Goal: Task Accomplishment & Management: Manage account settings

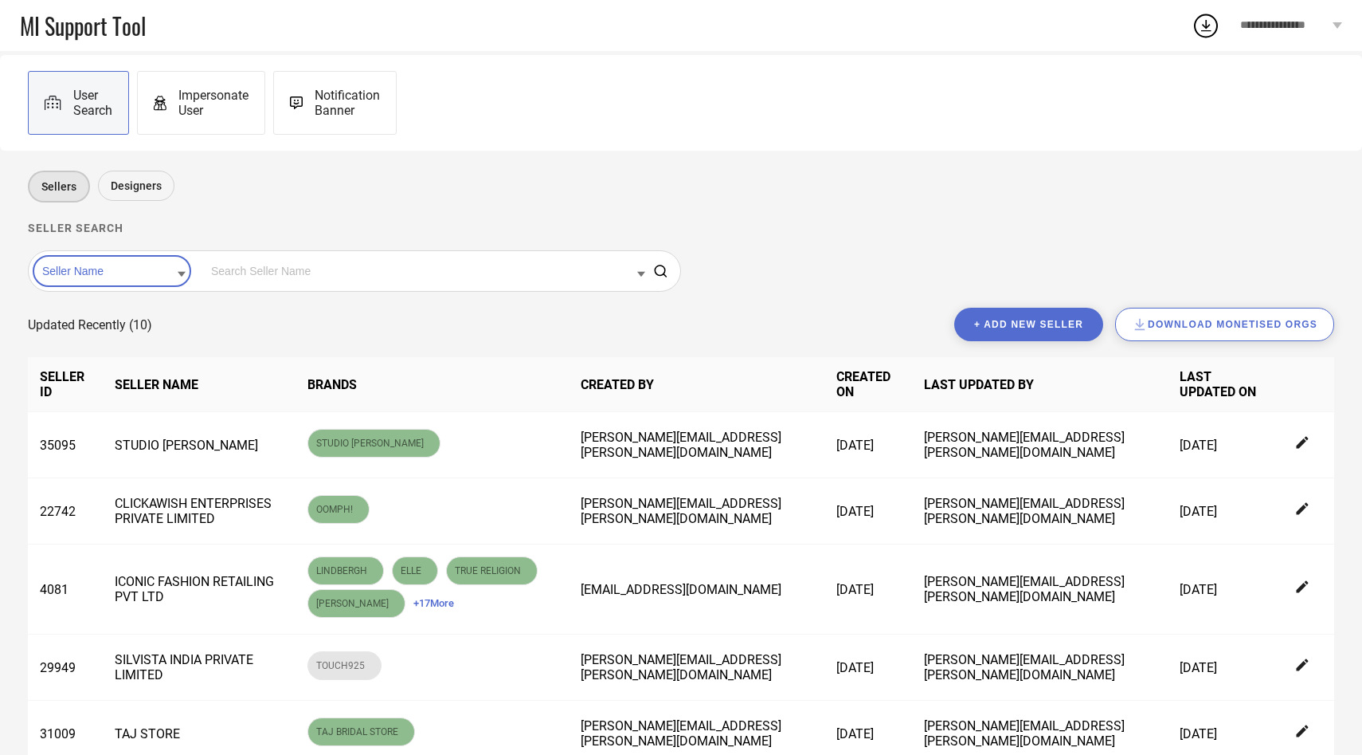
click at [122, 279] on input at bounding box center [111, 271] width 147 height 21
click at [120, 316] on div "Seller Id" at bounding box center [111, 321] width 147 height 27
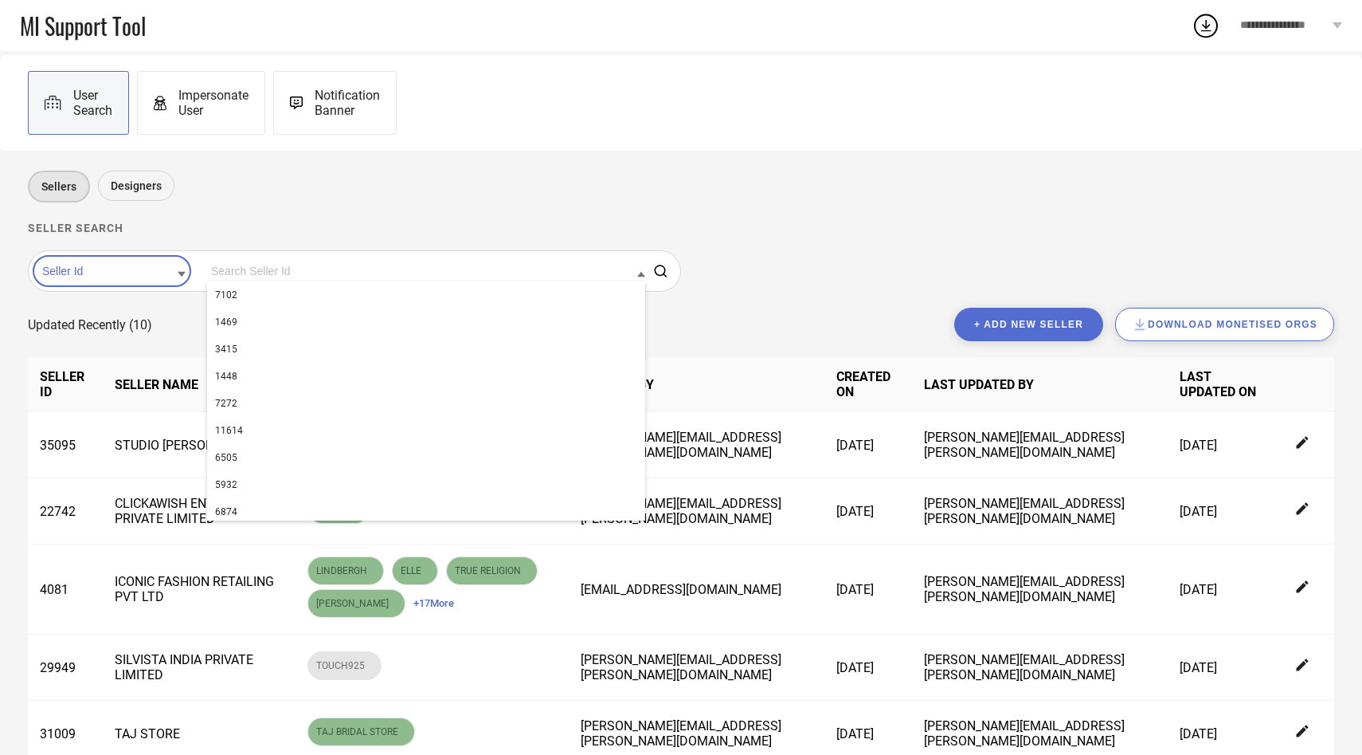
click at [225, 268] on input at bounding box center [426, 271] width 438 height 21
paste input "29808"
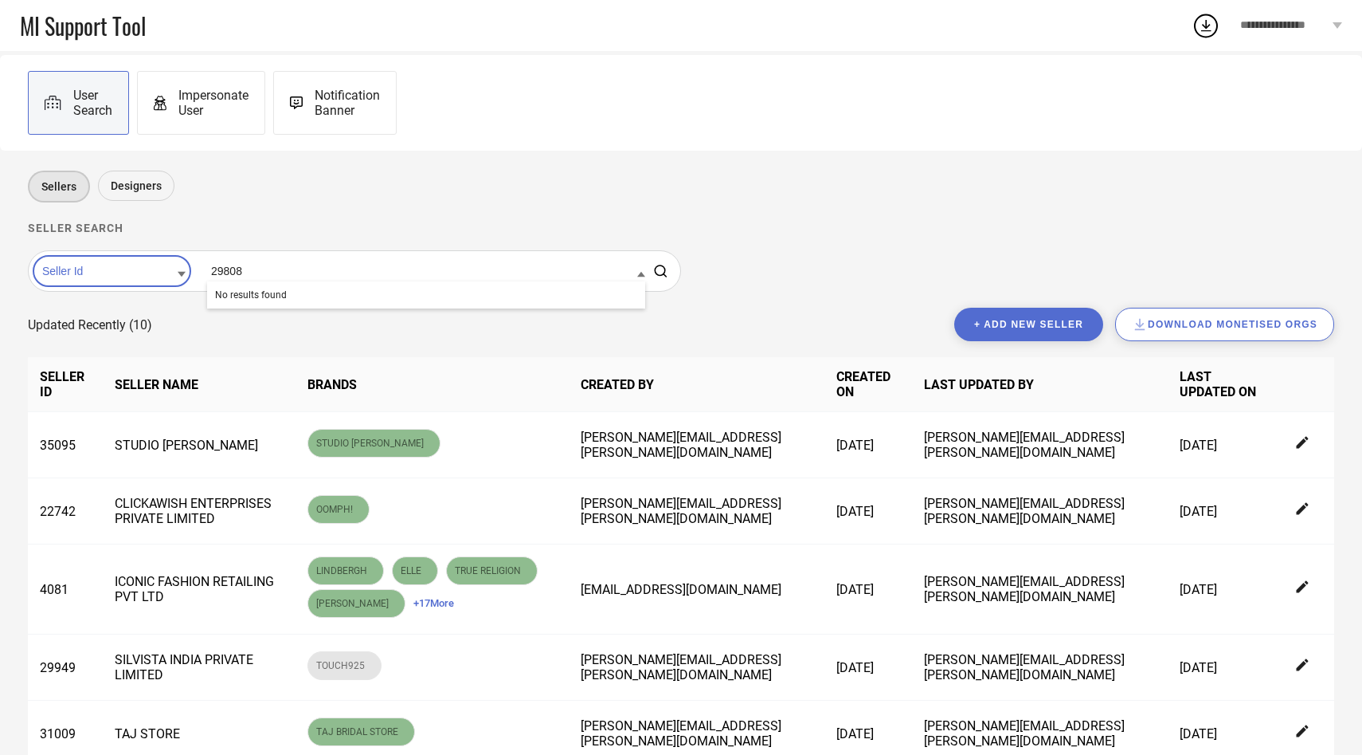
type input "29808"
click at [1025, 331] on button "+ Add new seller" at bounding box center [1029, 324] width 149 height 33
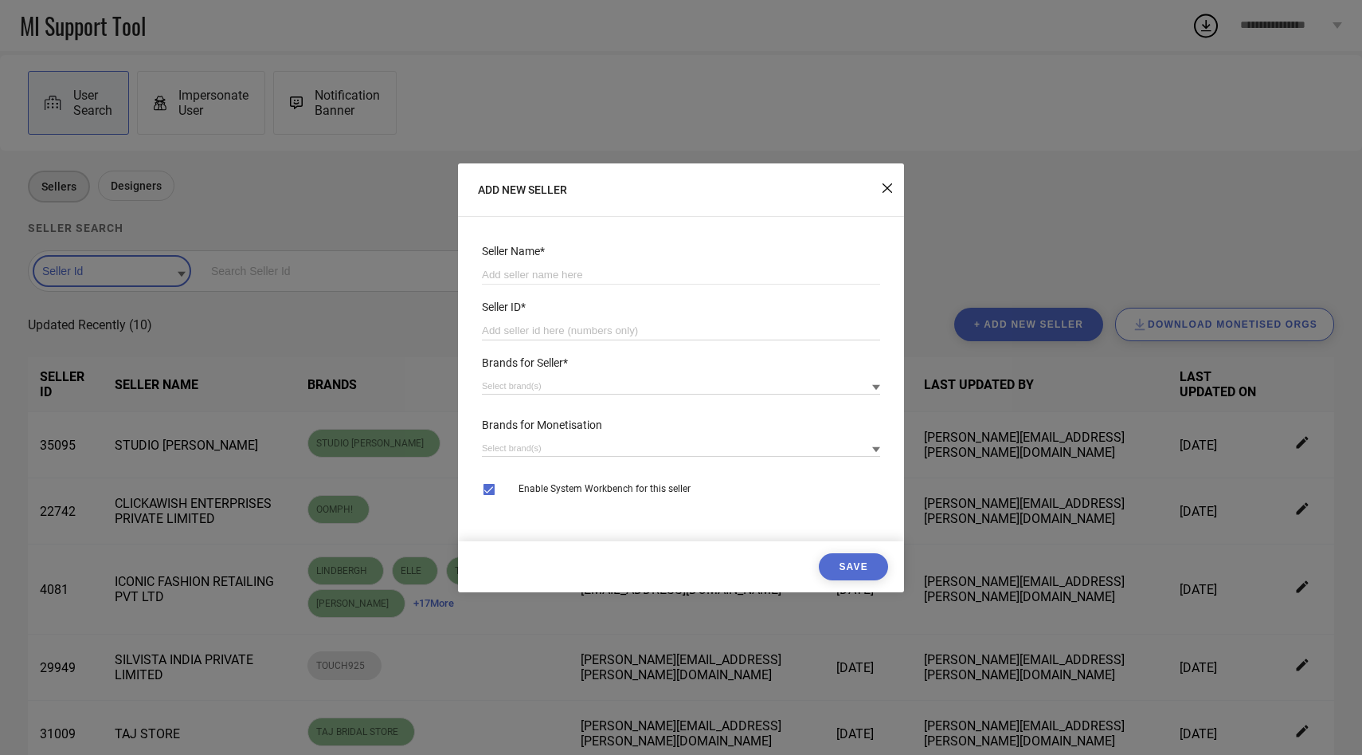
click at [638, 325] on input "number" at bounding box center [681, 330] width 398 height 19
paste input "29808"
type input "29808"
click at [606, 267] on input at bounding box center [681, 274] width 398 height 19
paste input "Atha Fashion"
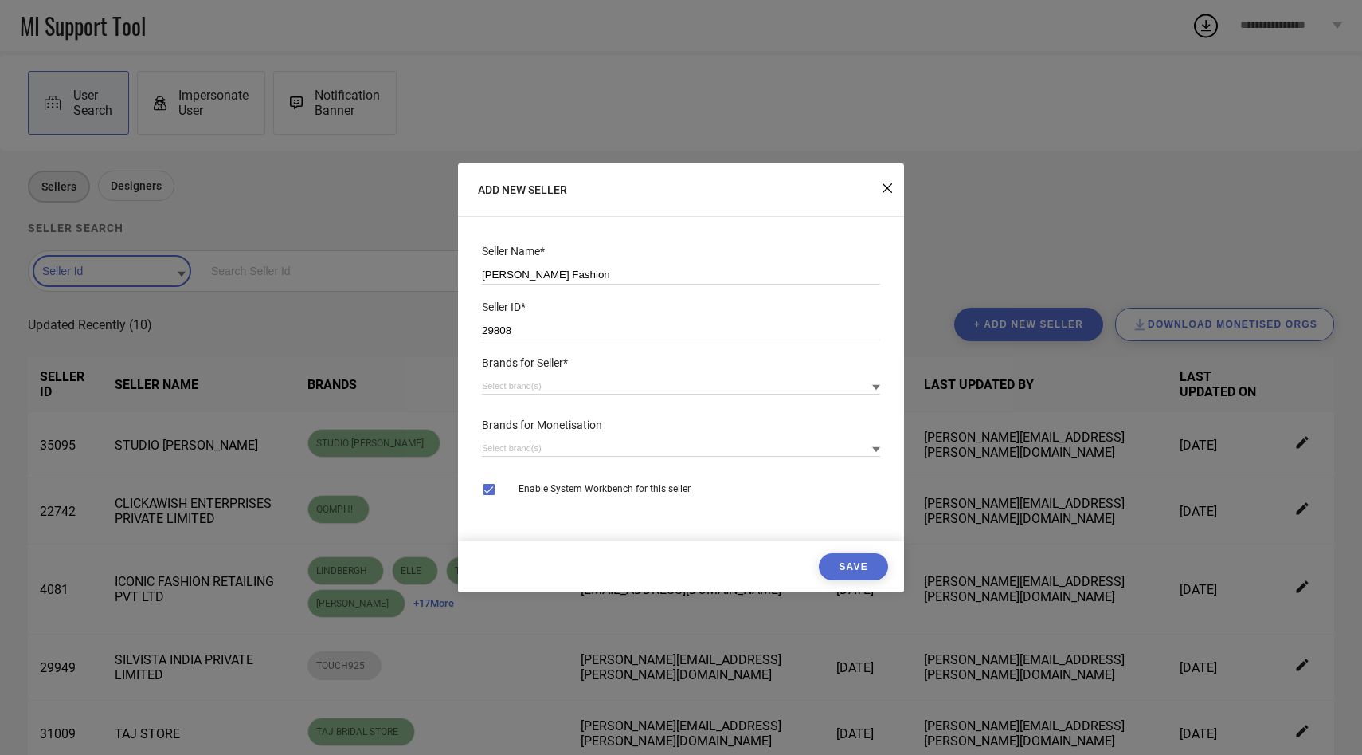
type input "Atha Fashion"
click at [620, 274] on input "Atha Fashion" at bounding box center [681, 274] width 398 height 19
paste input "ATHA FASHION-maharashtra_PPMP_OAAT"
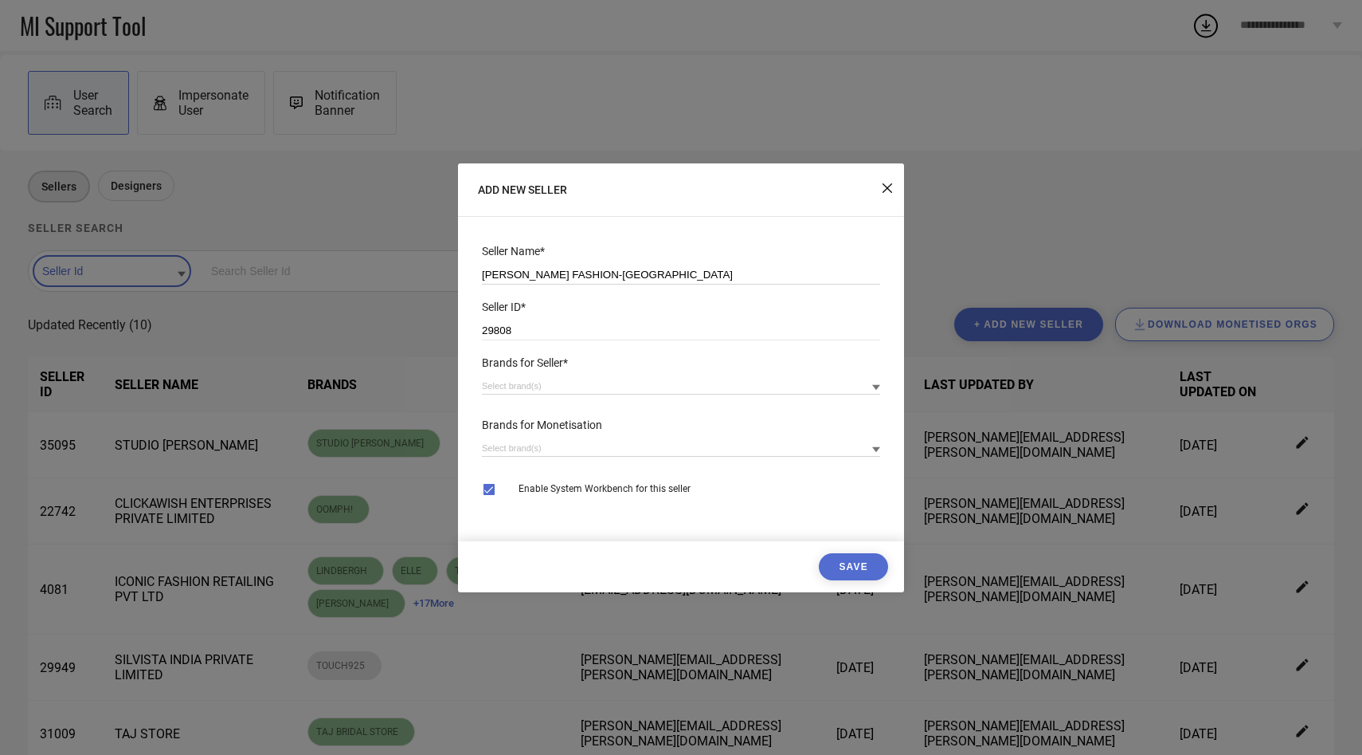
type input "ATHA FASHION-maharashtra_PPMP_OAAT"
click at [557, 378] on input at bounding box center [681, 386] width 398 height 17
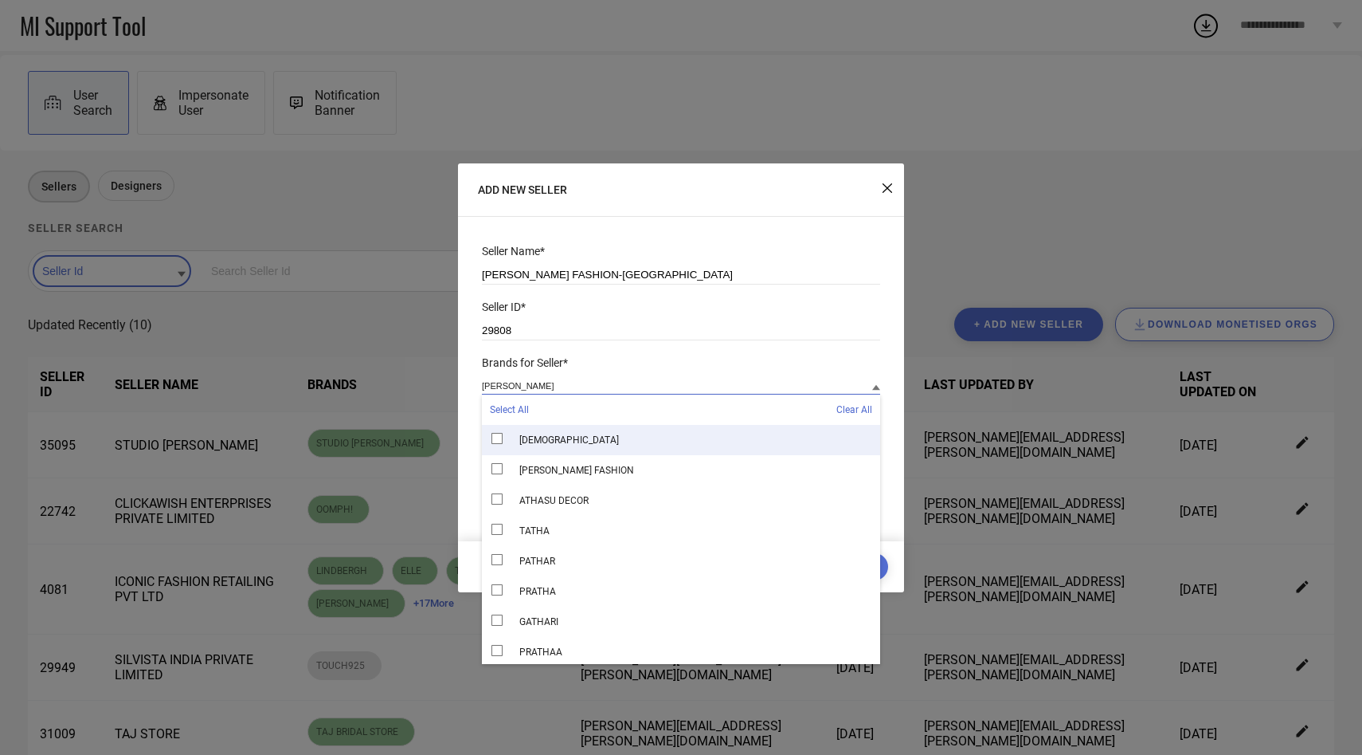
type input "atha"
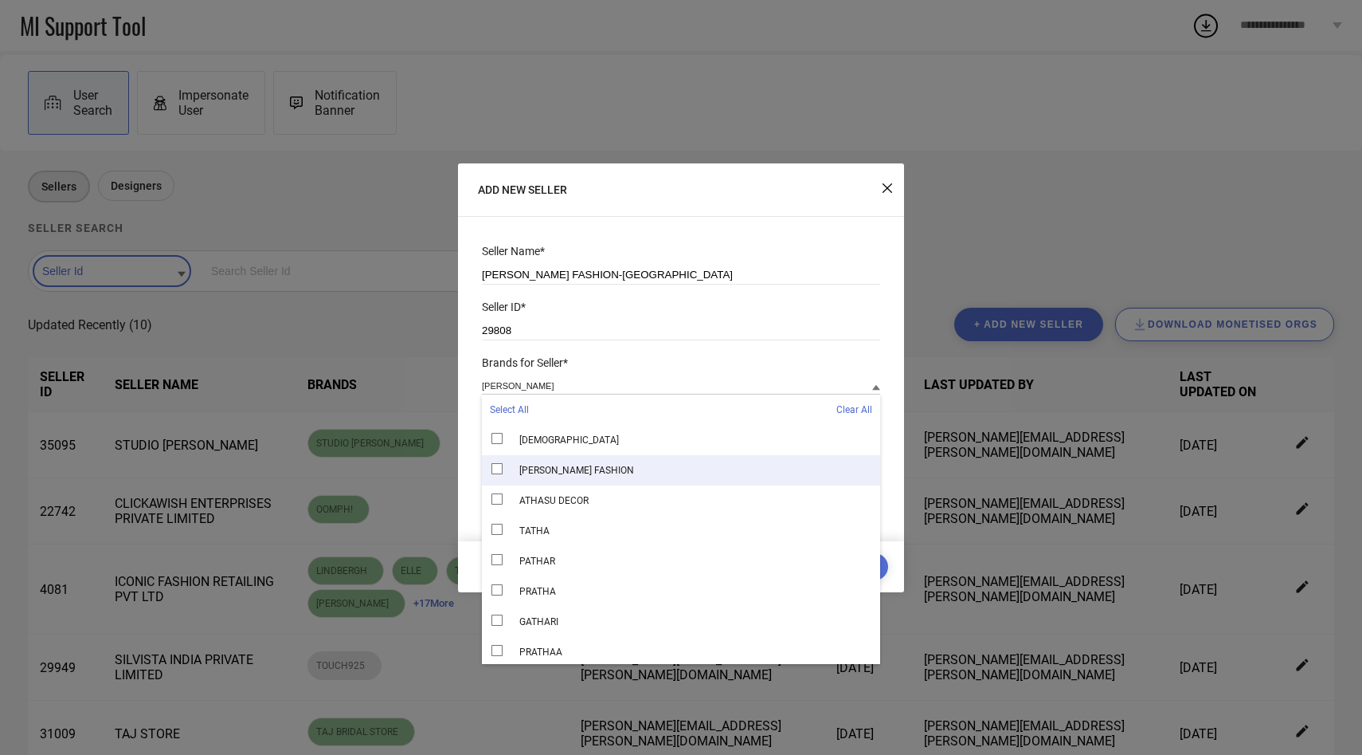
click at [534, 464] on div "ATHA FASHION" at bounding box center [681, 470] width 398 height 30
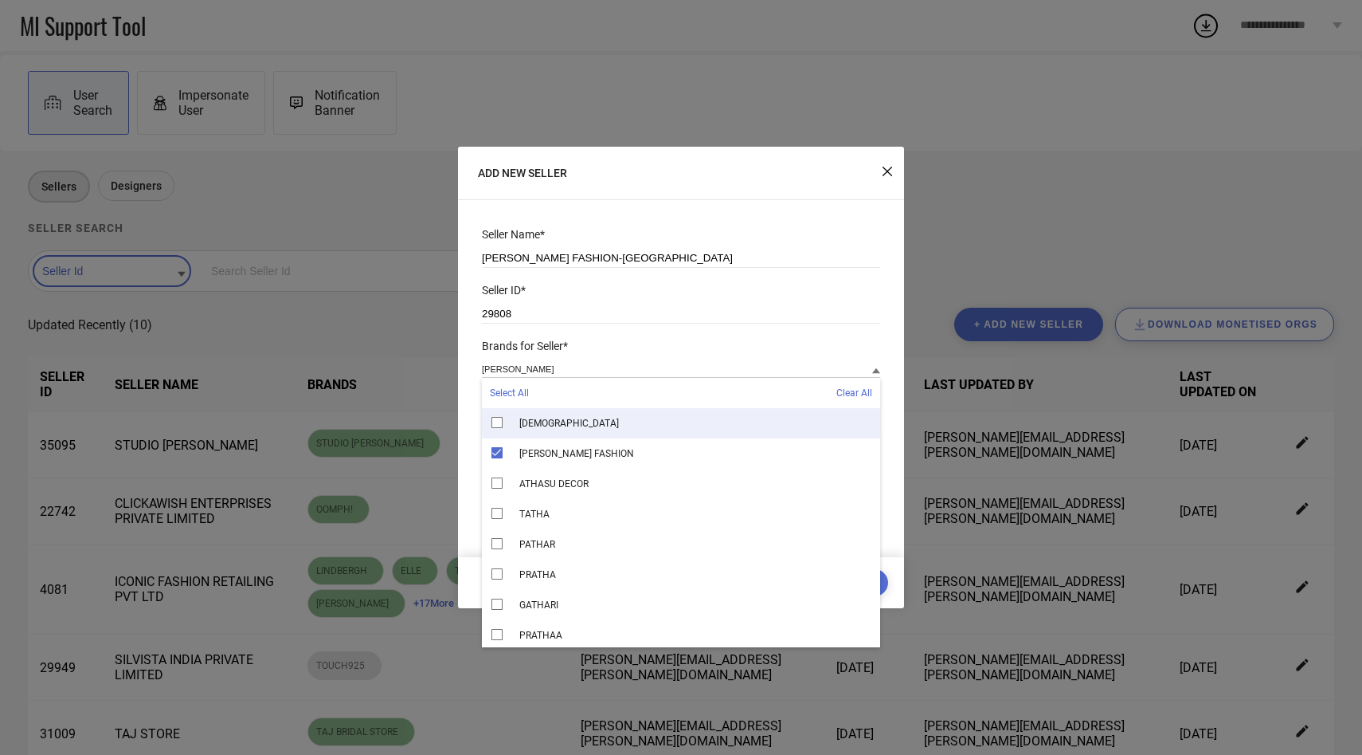
click at [465, 402] on div "Seller Name* ATHA FASHION-maharashtra_PPMP_OAAT Seller ID* 29808 Brands for Sel…" at bounding box center [681, 388] width 446 height 337
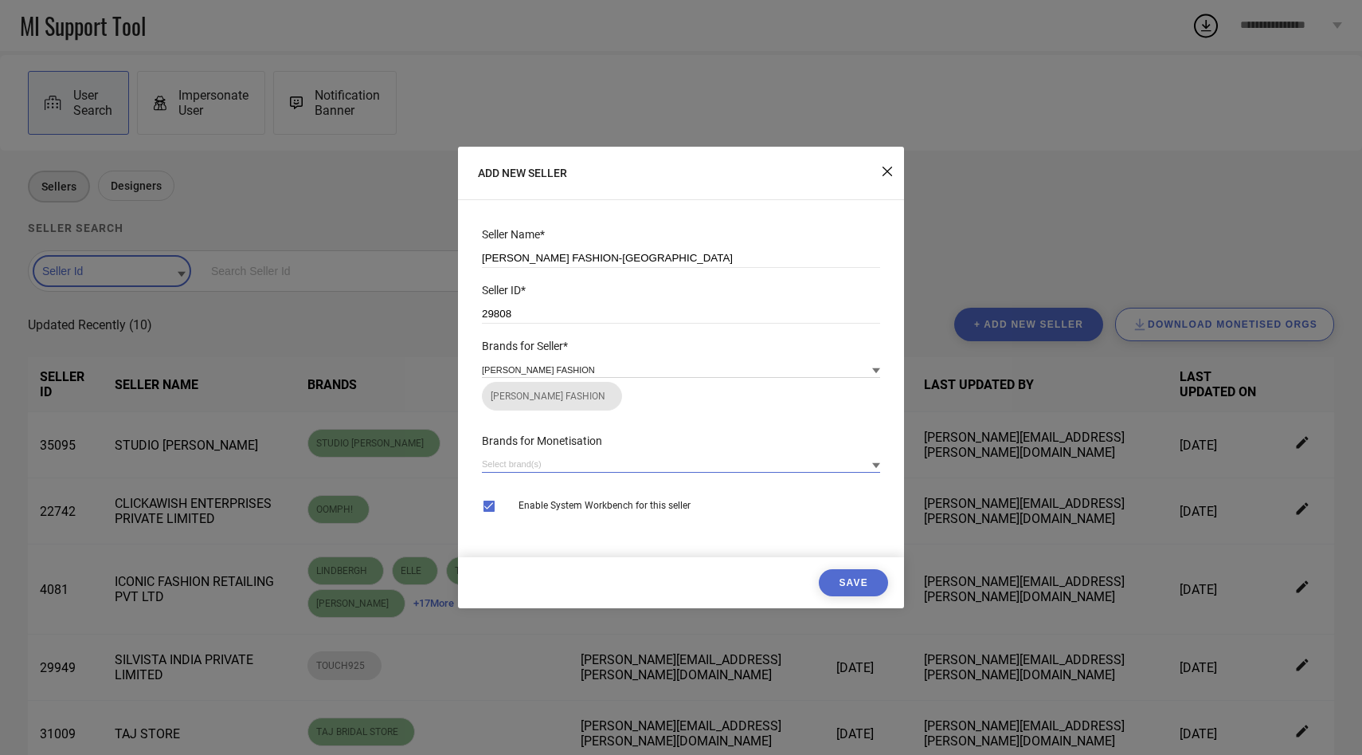
click at [532, 469] on input at bounding box center [681, 464] width 398 height 17
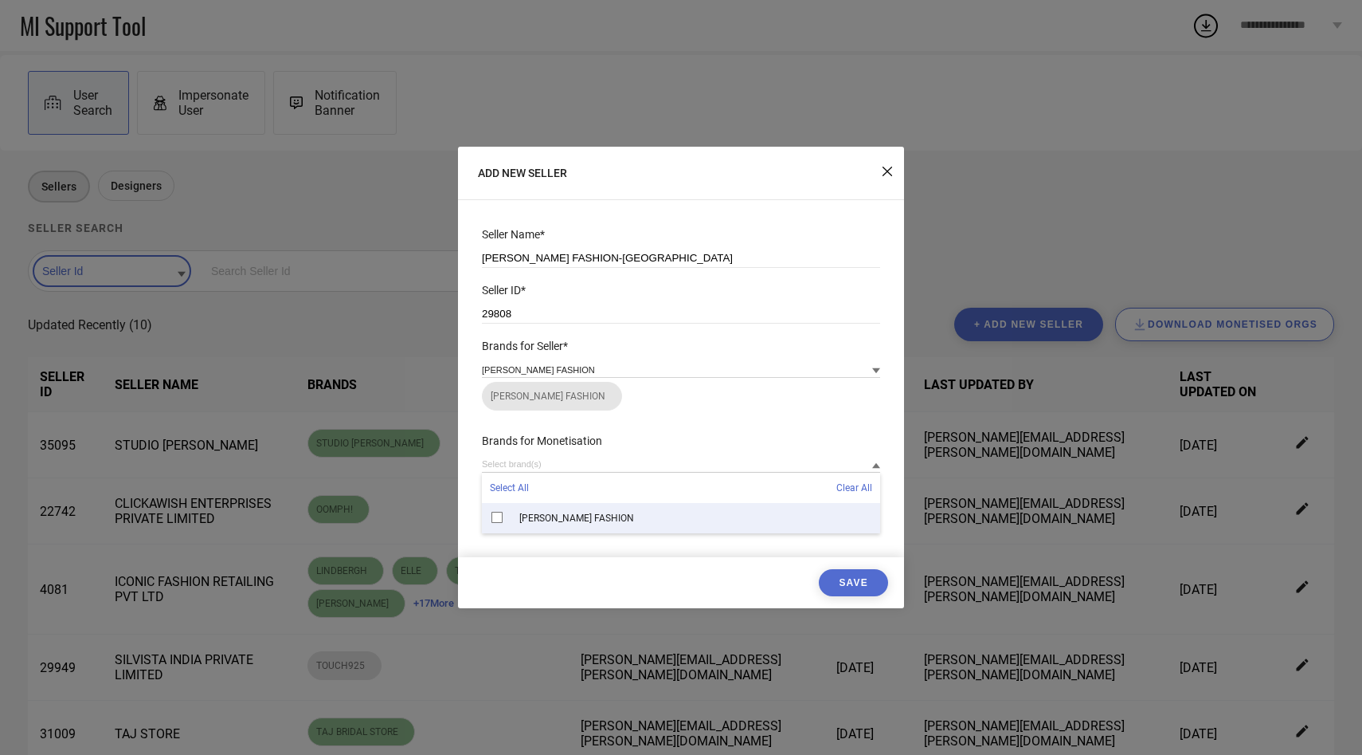
click at [527, 511] on div "ATHA FASHION" at bounding box center [681, 518] width 398 height 30
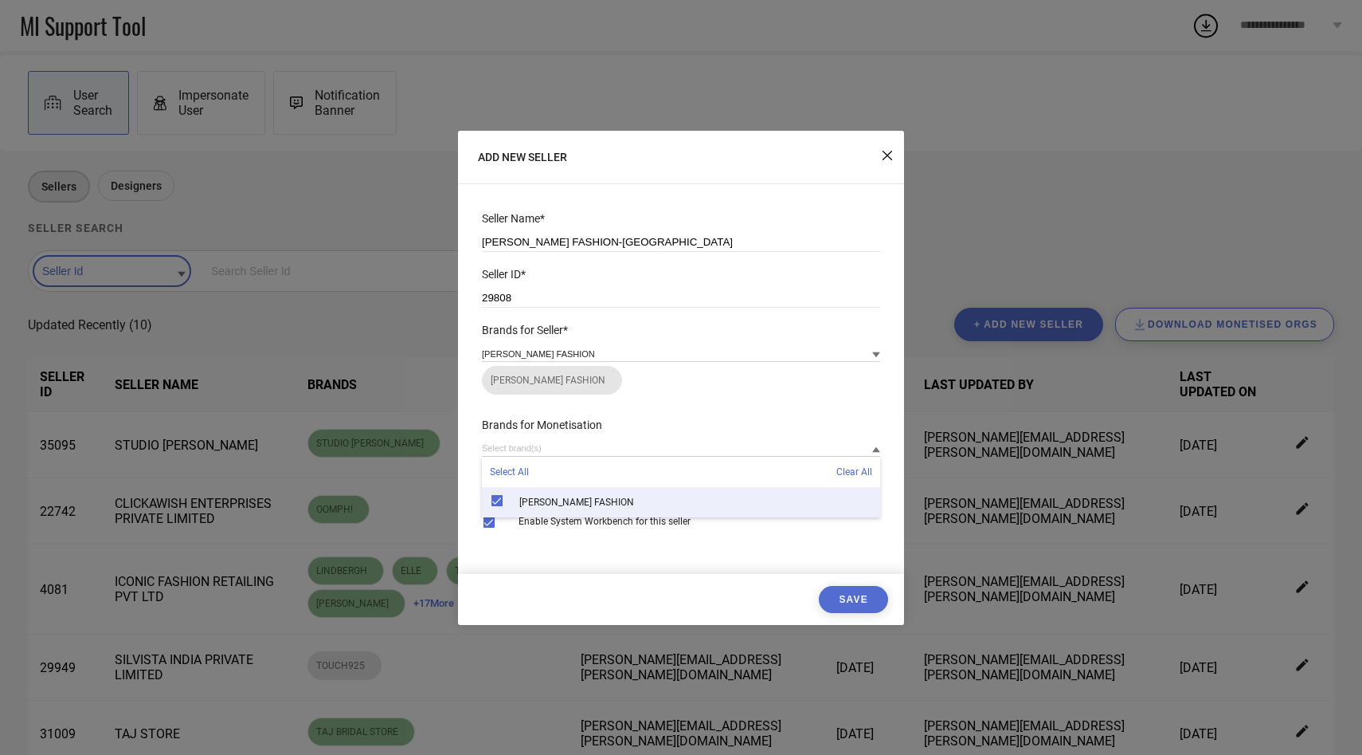
click at [855, 596] on button "Save" at bounding box center [853, 599] width 69 height 27
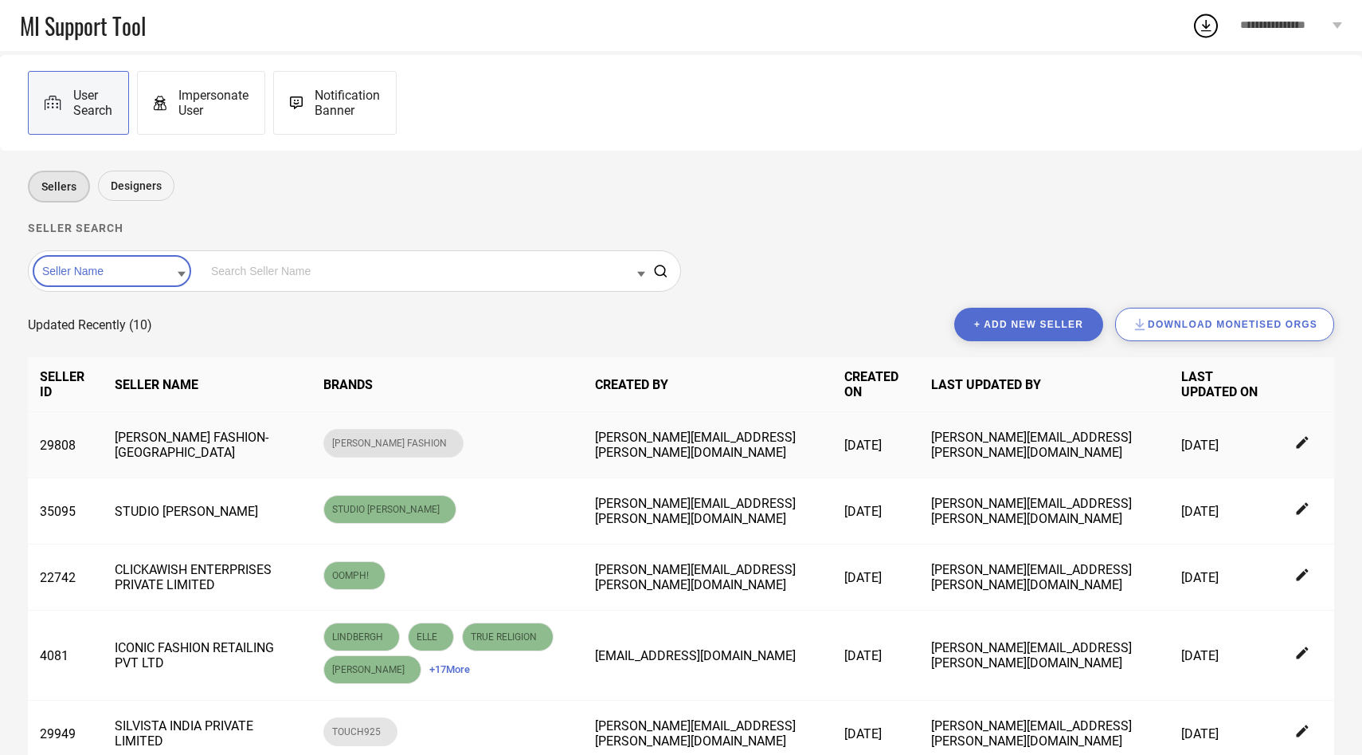
click at [1305, 442] on icon at bounding box center [1302, 443] width 12 height 12
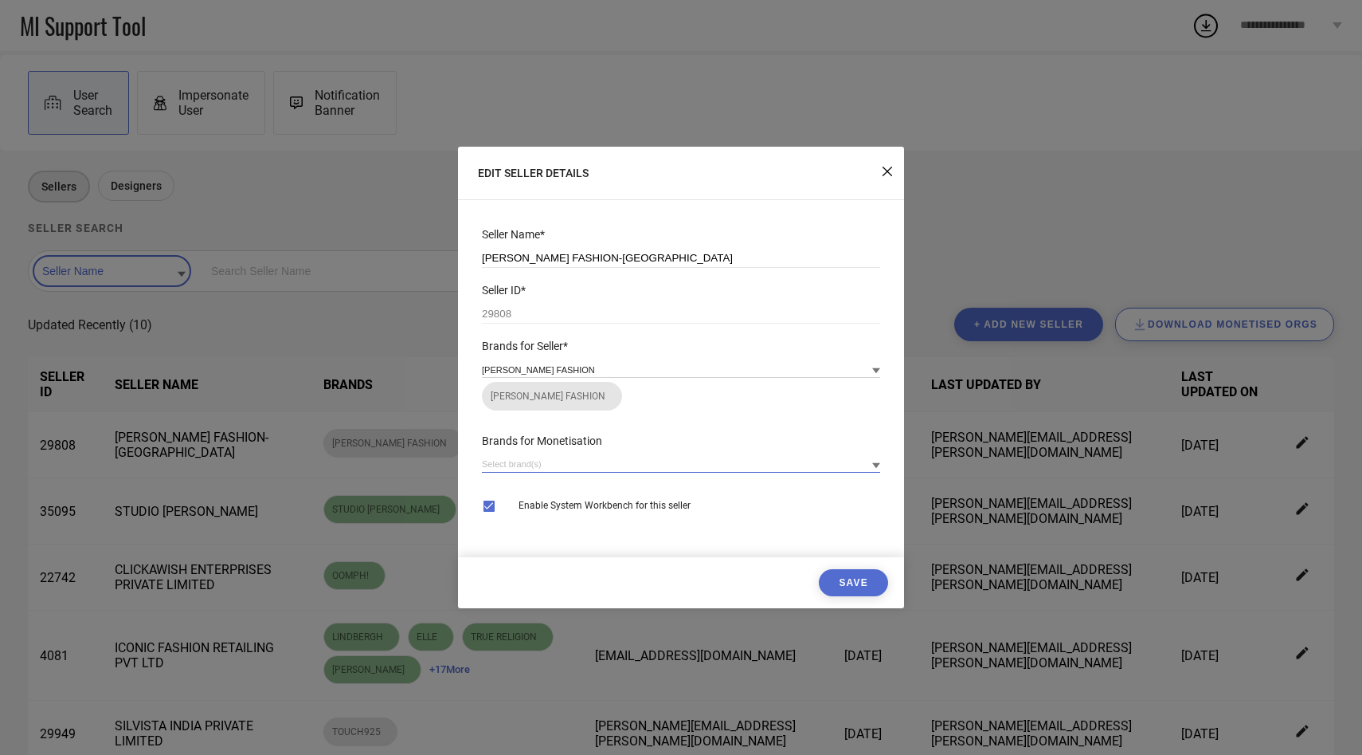
click at [647, 469] on input at bounding box center [681, 464] width 398 height 17
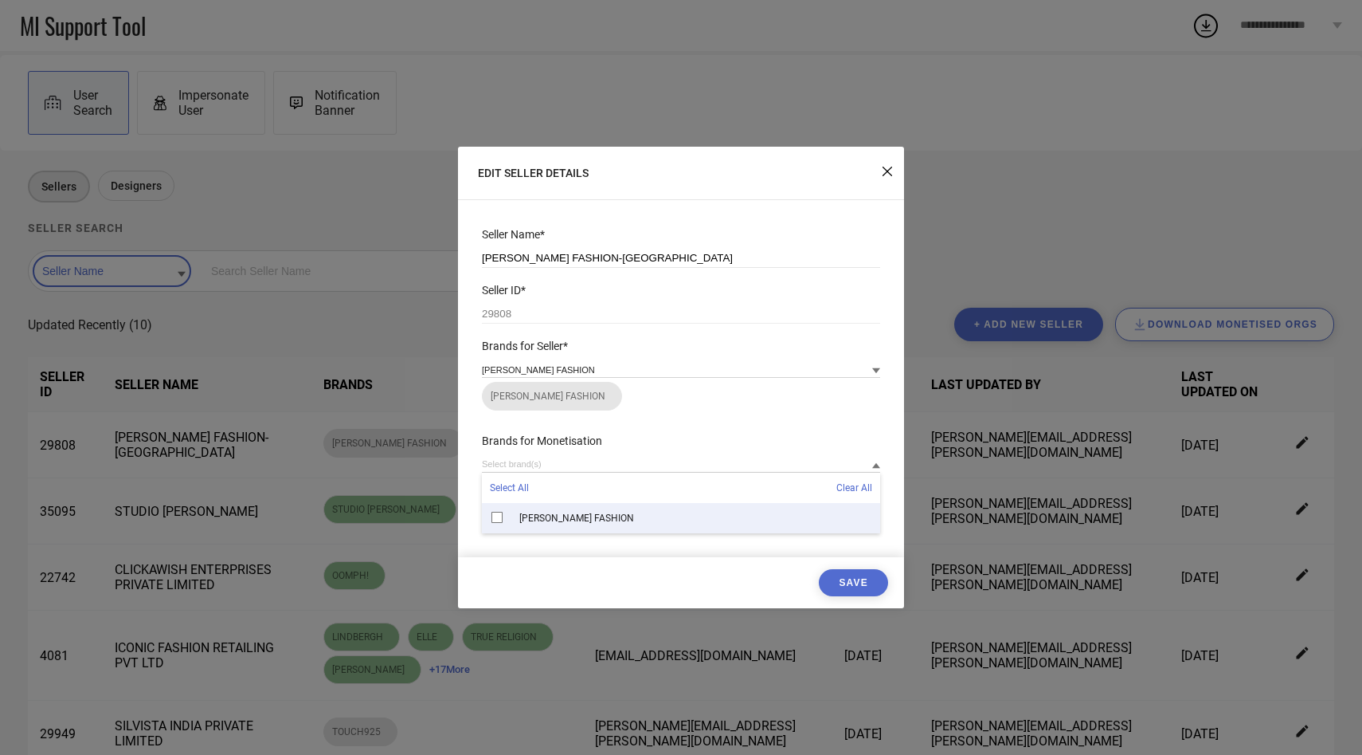
click at [615, 528] on div "ATHA FASHION" at bounding box center [681, 518] width 398 height 30
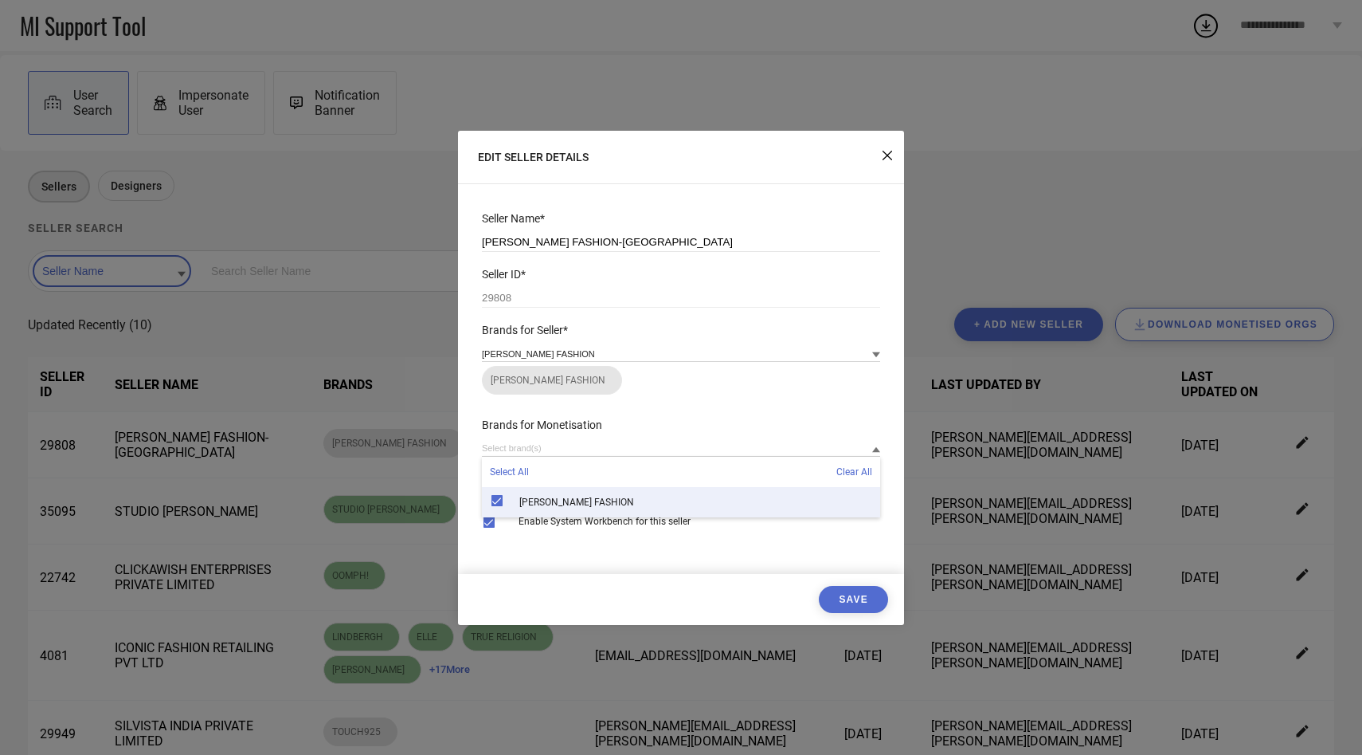
click at [846, 599] on button "Save" at bounding box center [853, 599] width 69 height 27
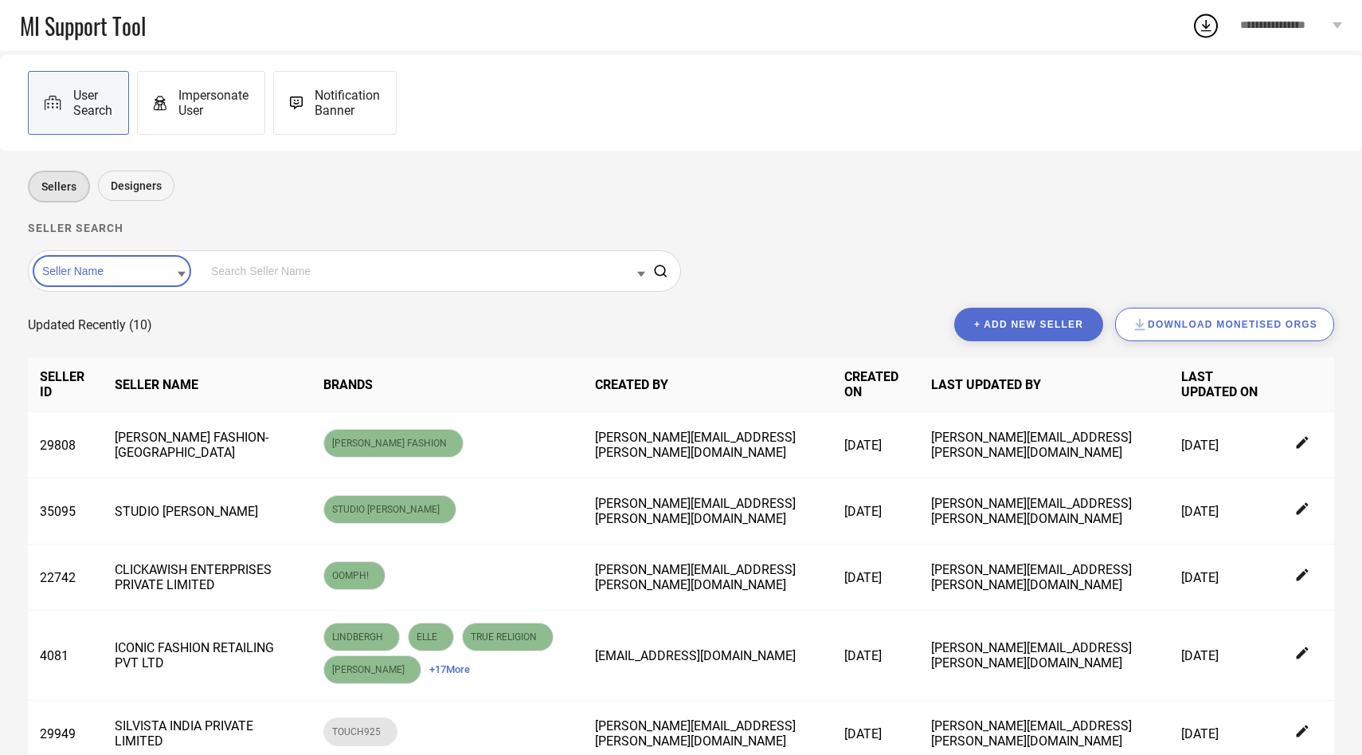
click at [222, 105] on span "Impersonate User" at bounding box center [213, 103] width 70 height 30
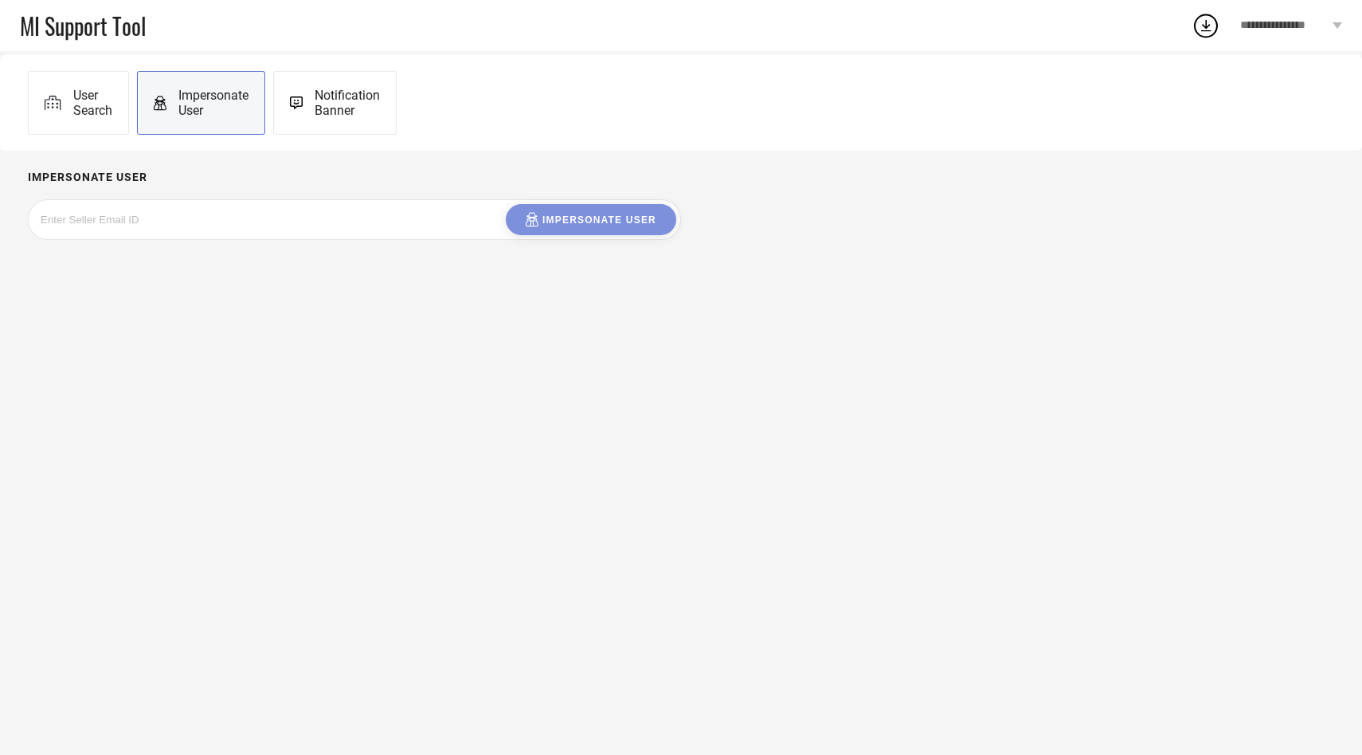
click at [210, 208] on div at bounding box center [160, 219] width 239 height 31
click at [199, 225] on input at bounding box center [160, 219] width 239 height 18
paste input "[EMAIL_ADDRESS][DOMAIN_NAME]"
type input "[EMAIL_ADDRESS][DOMAIN_NAME]"
click at [568, 217] on div "Impersonate User" at bounding box center [591, 219] width 131 height 15
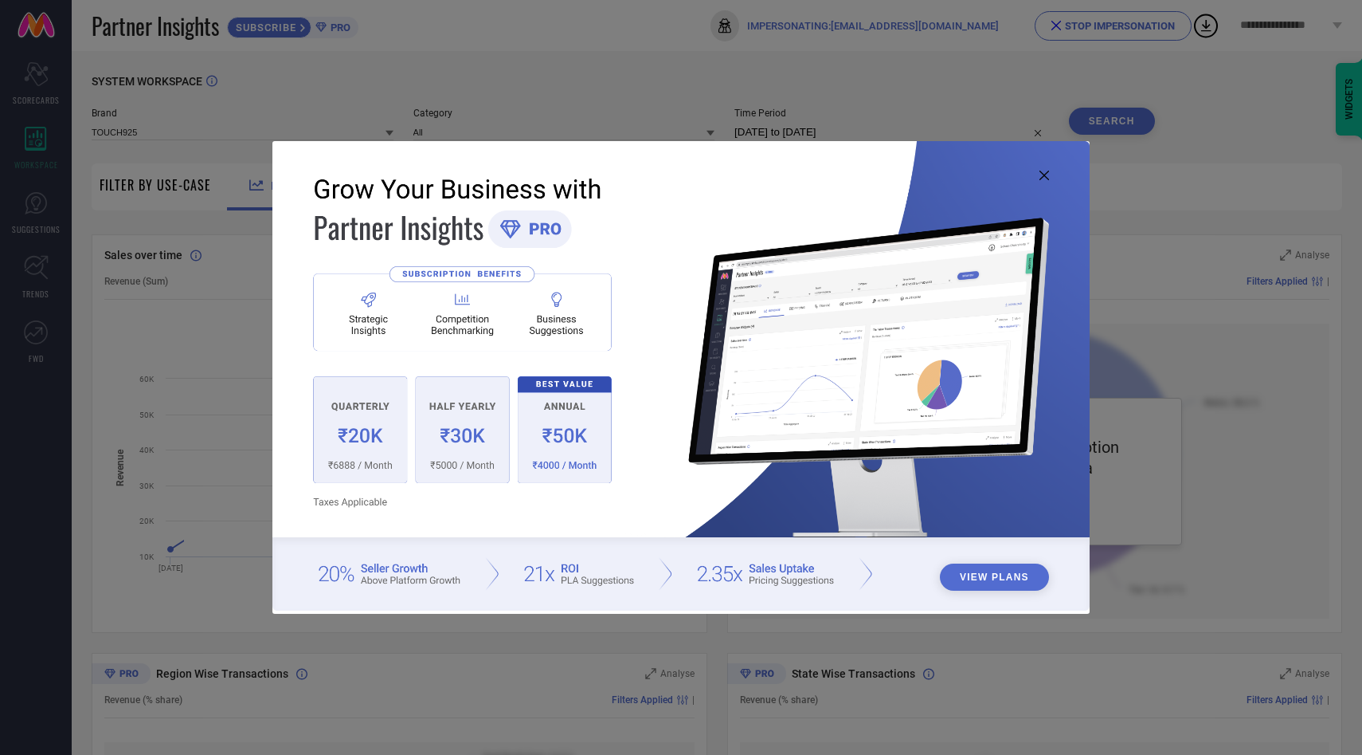
click at [1045, 178] on icon at bounding box center [1045, 176] width 10 height 10
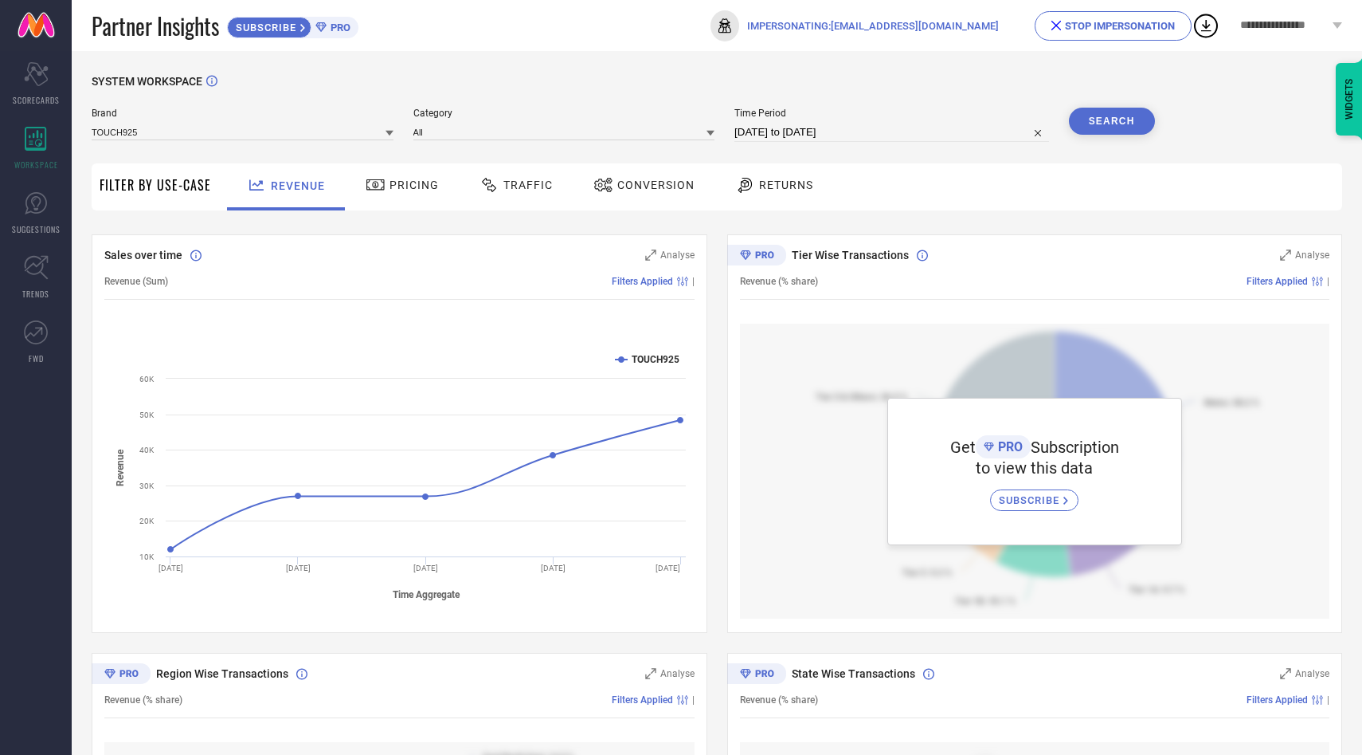
click at [1028, 505] on span "SUBSCRIBE" at bounding box center [1031, 500] width 65 height 12
click at [1133, 28] on div "STOP IMPERSONATION" at bounding box center [1113, 26] width 123 height 12
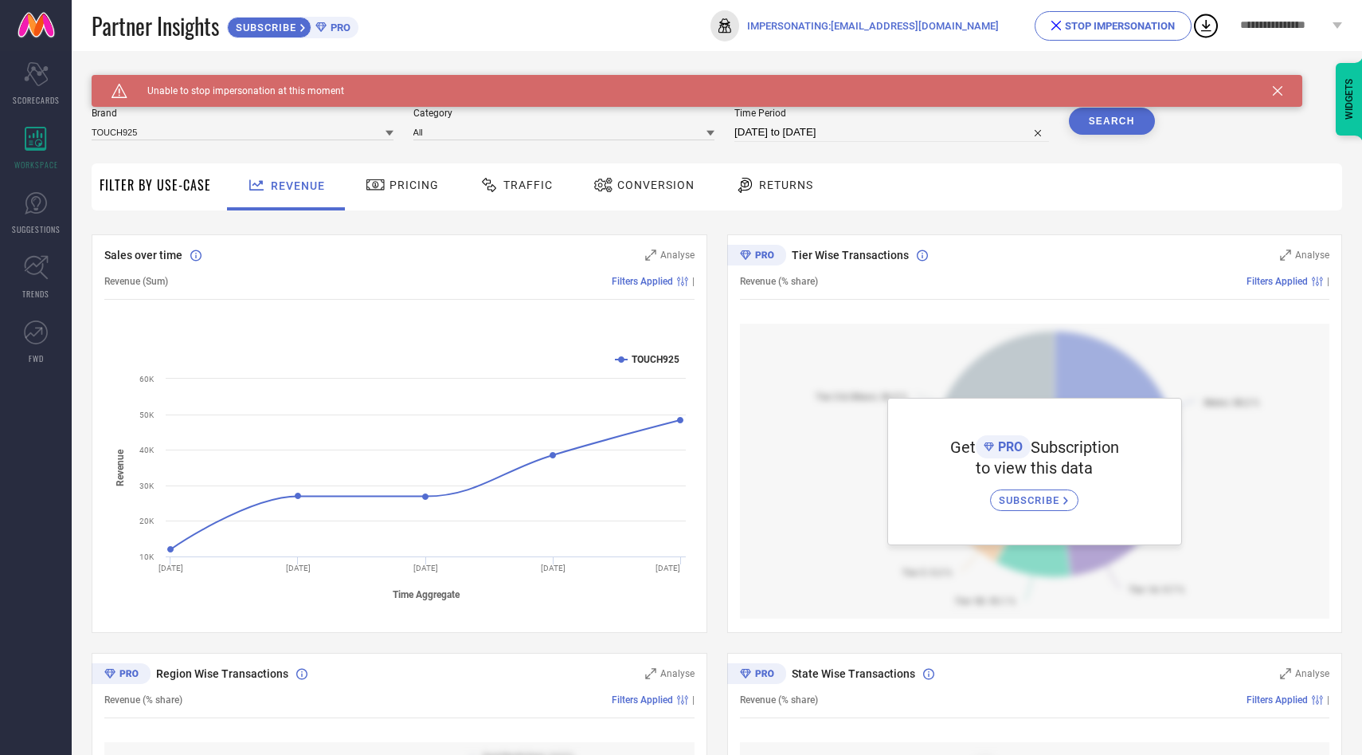
click at [1118, 30] on div "STOP IMPERSONATION" at bounding box center [1113, 26] width 123 height 12
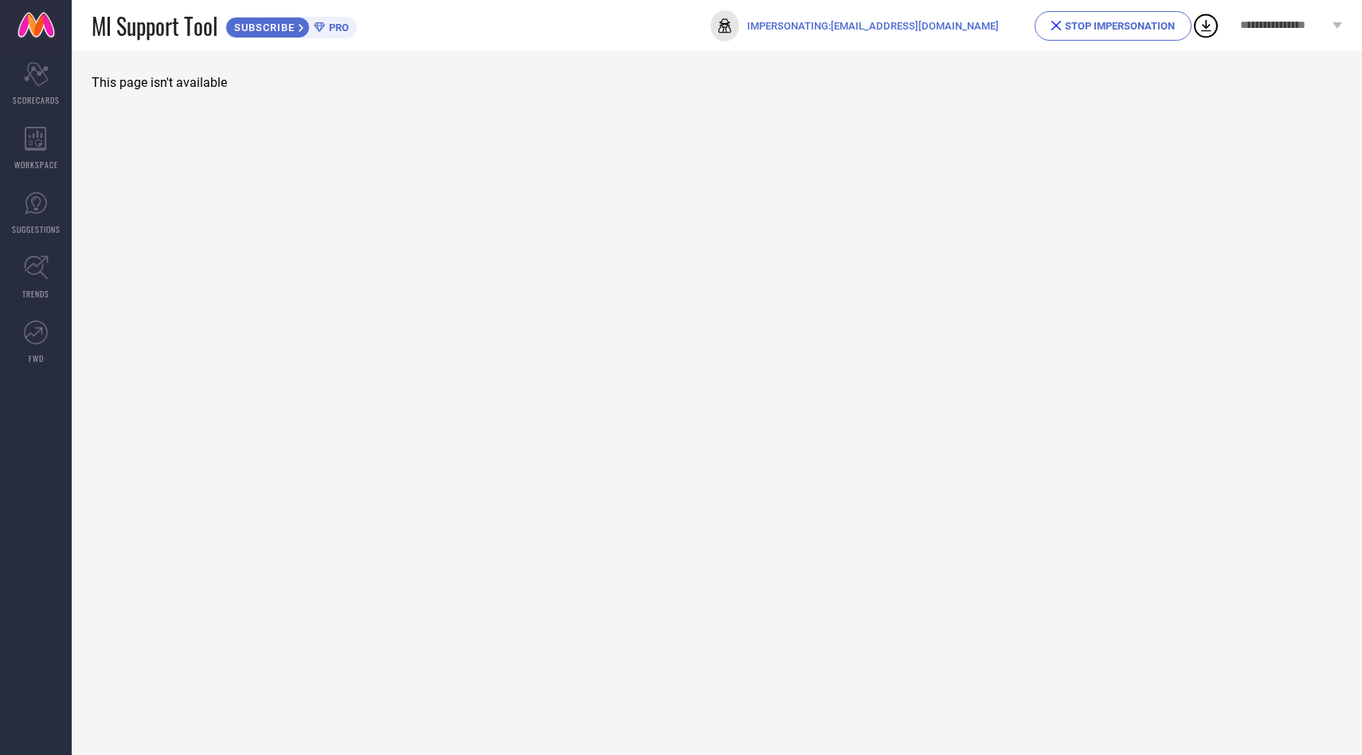
click at [1107, 26] on div "STOP IMPERSONATION" at bounding box center [1113, 26] width 123 height 12
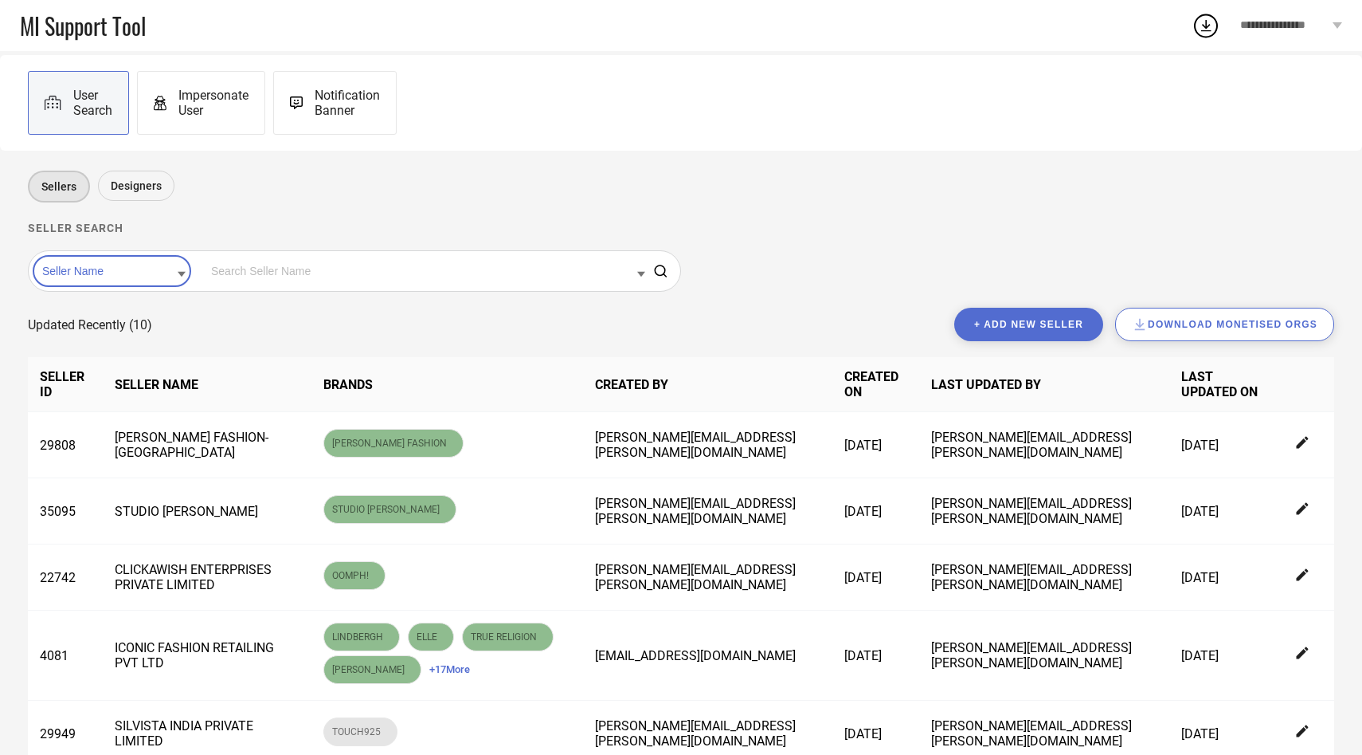
click at [153, 279] on input at bounding box center [111, 271] width 147 height 21
click at [140, 317] on div "Seller Id" at bounding box center [111, 321] width 147 height 27
click at [214, 280] on input at bounding box center [426, 271] width 438 height 21
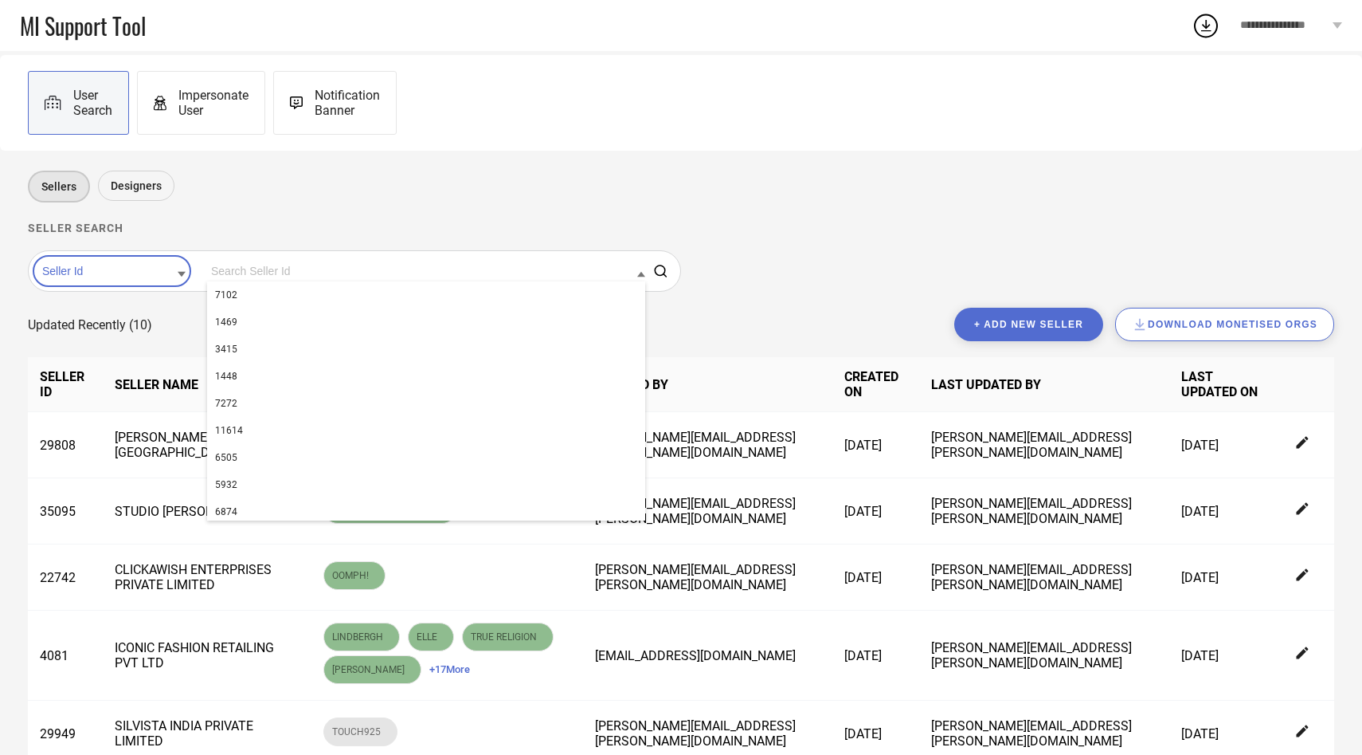
paste input "29949"
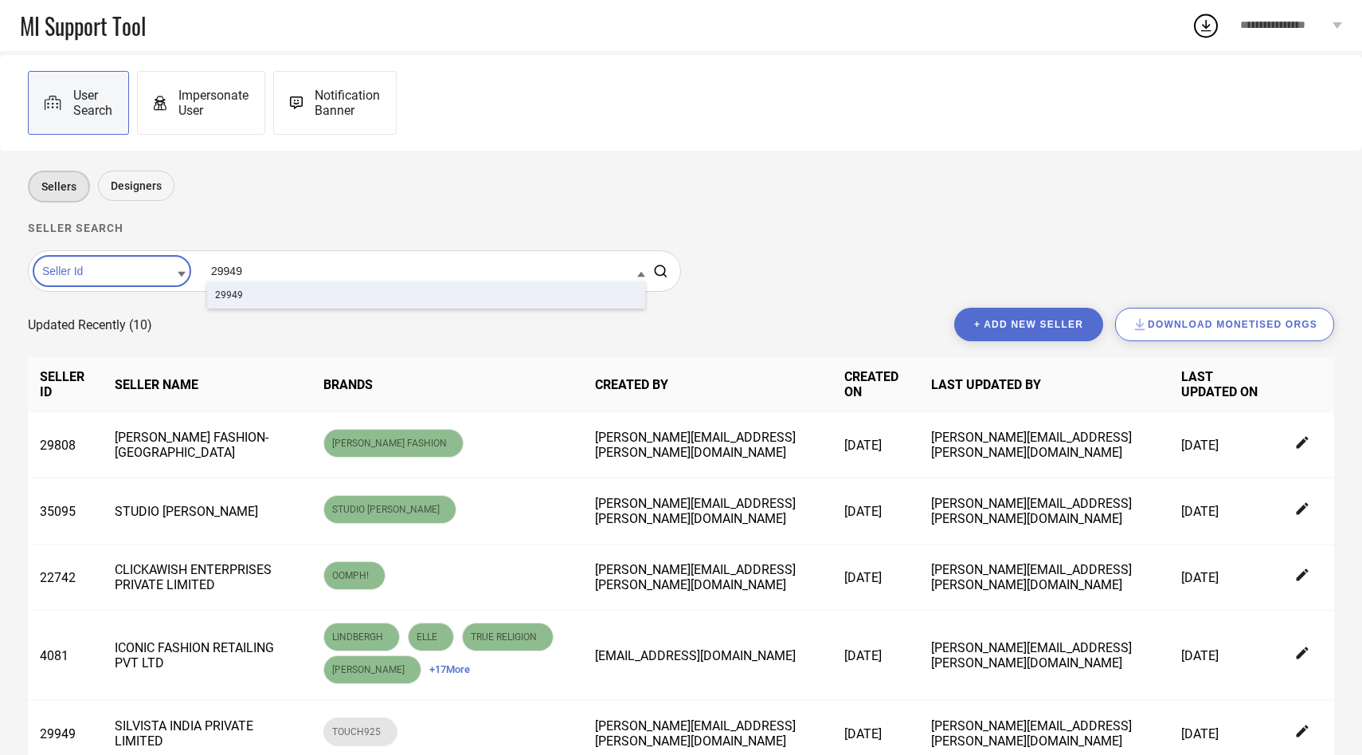
type input "29949"
click at [230, 294] on div "29949" at bounding box center [426, 294] width 438 height 27
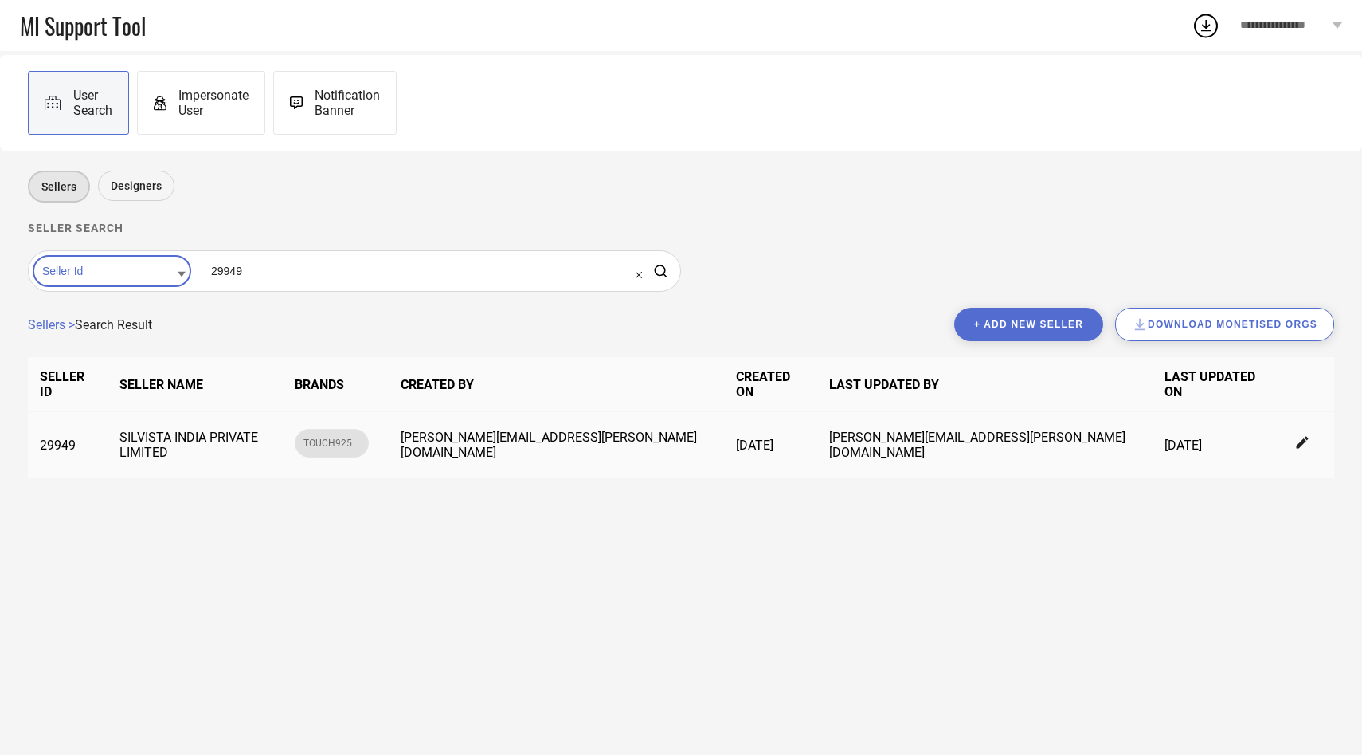
click at [1301, 436] on div at bounding box center [1303, 445] width 14 height 18
click at [1296, 436] on icon at bounding box center [1303, 443] width 14 height 14
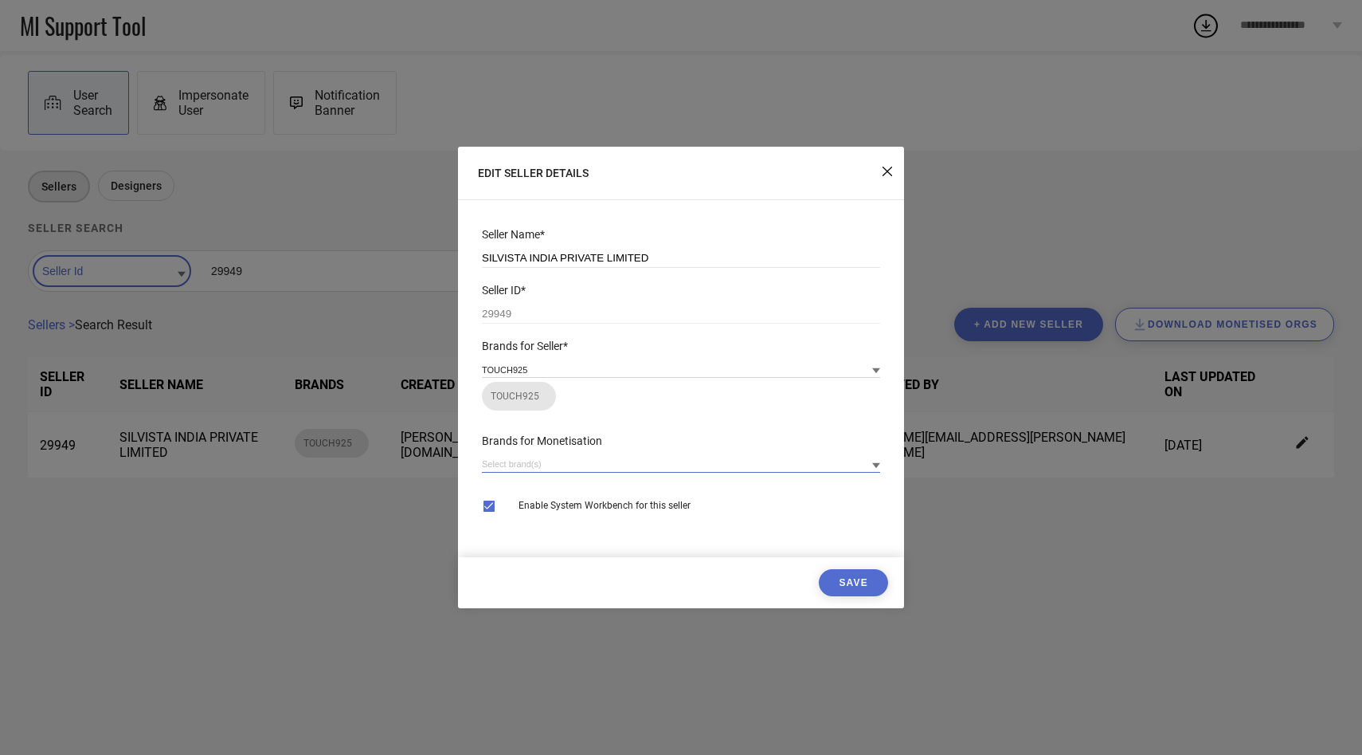
click at [625, 471] on input at bounding box center [681, 464] width 398 height 17
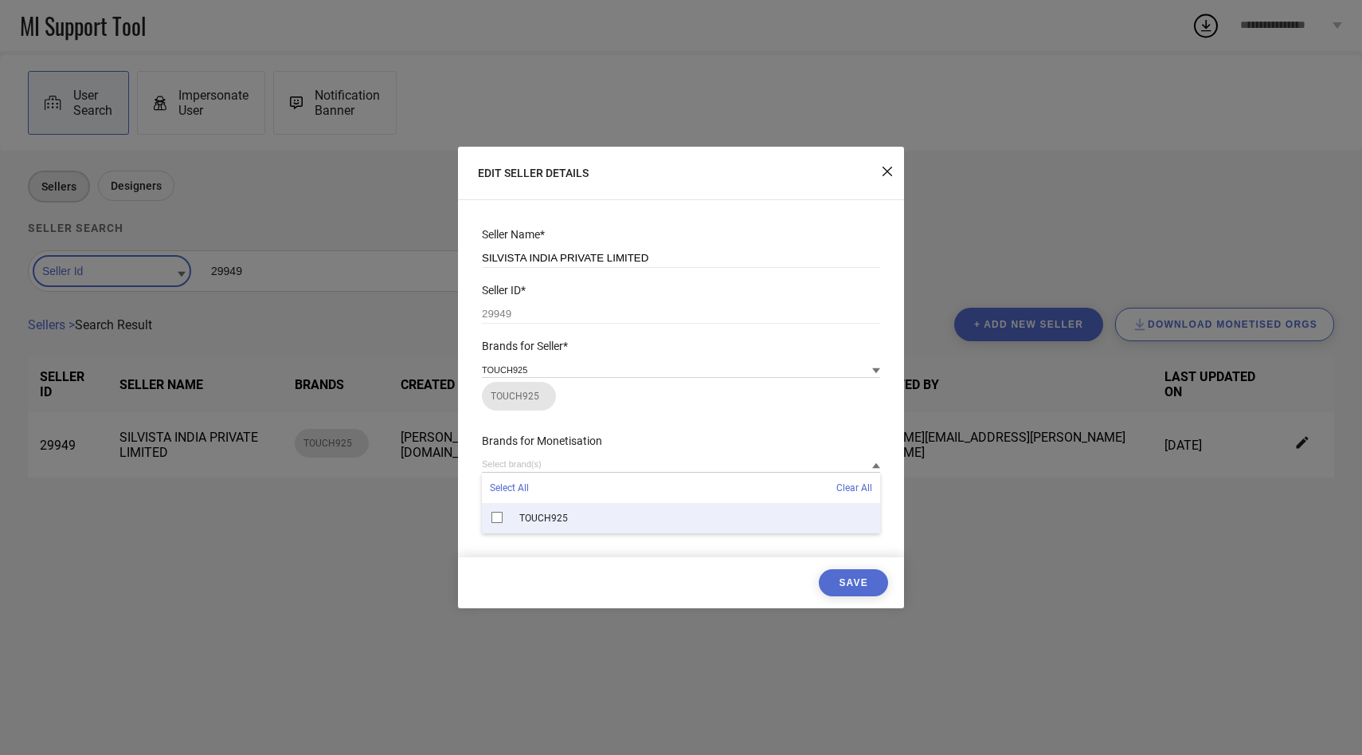
click at [584, 517] on div "TOUCH925" at bounding box center [681, 518] width 398 height 30
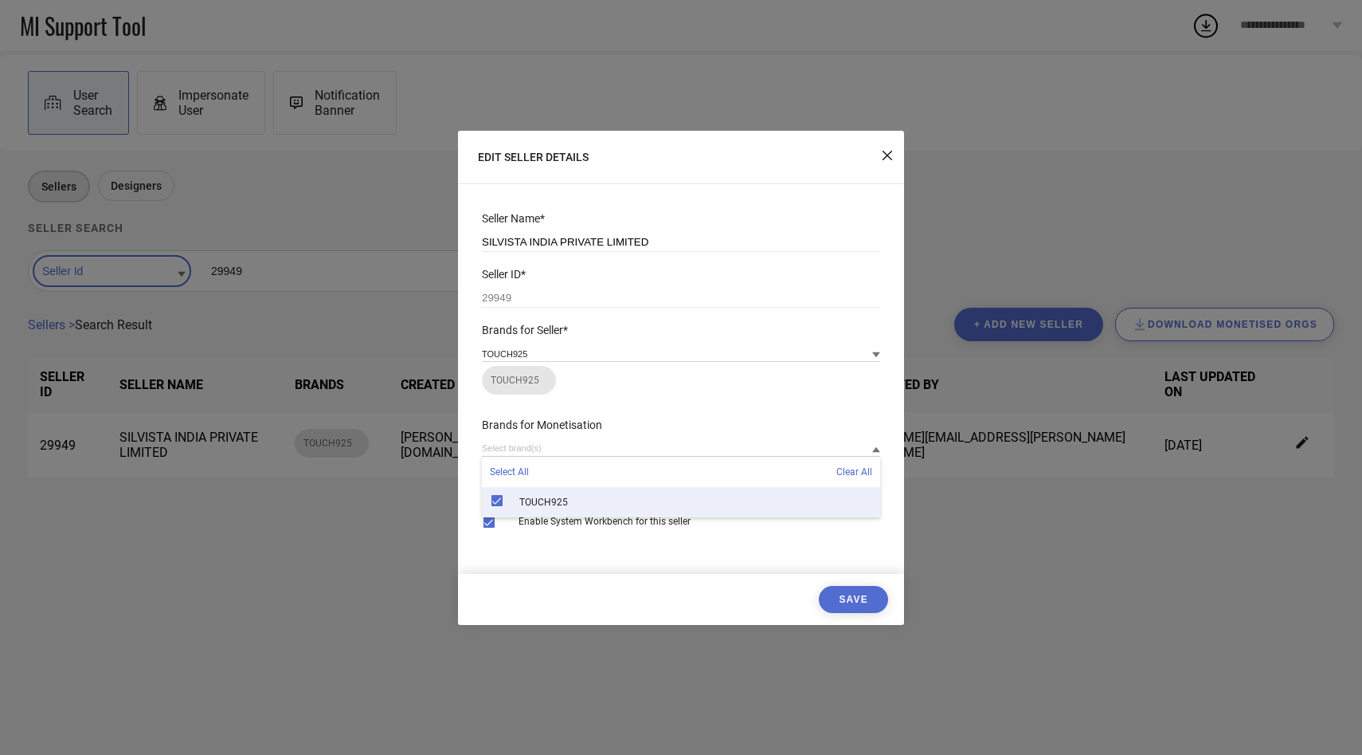
click at [854, 611] on button "Save" at bounding box center [853, 599] width 69 height 27
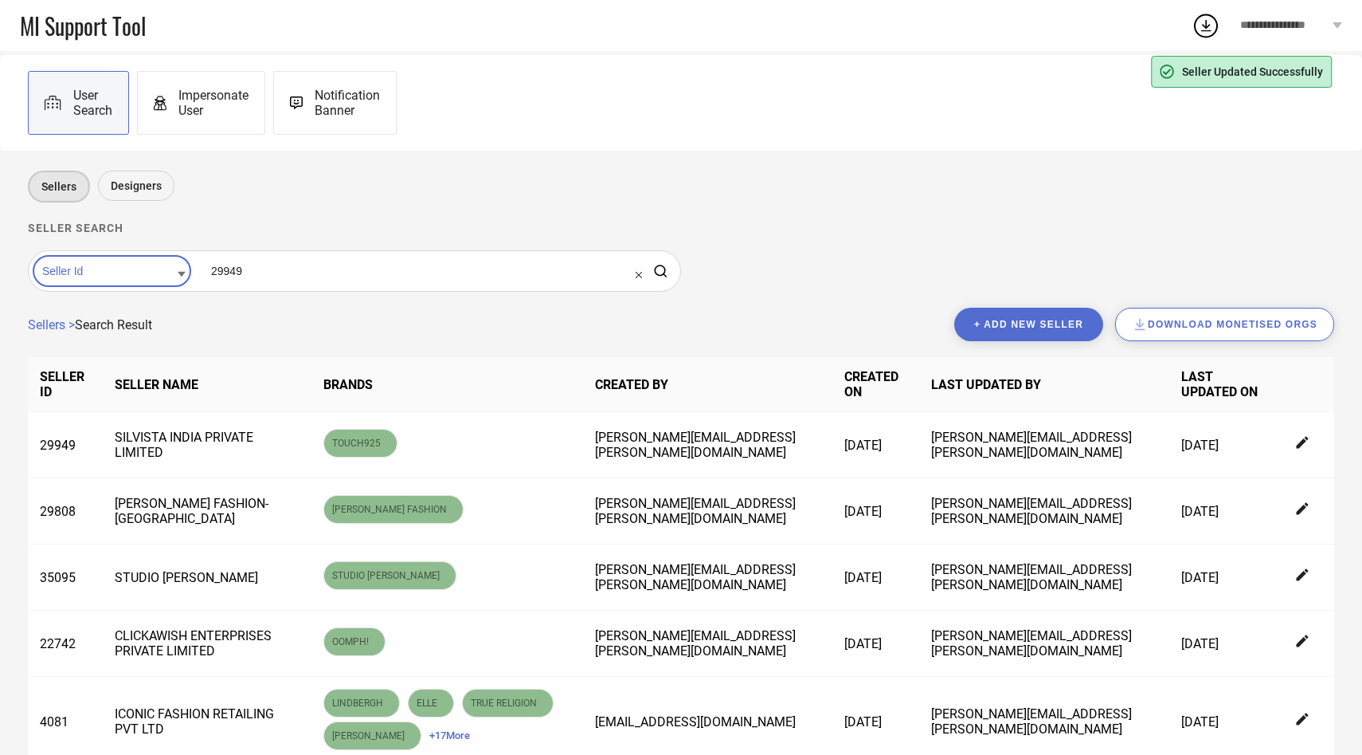
click at [199, 104] on span "Impersonate User" at bounding box center [213, 103] width 70 height 30
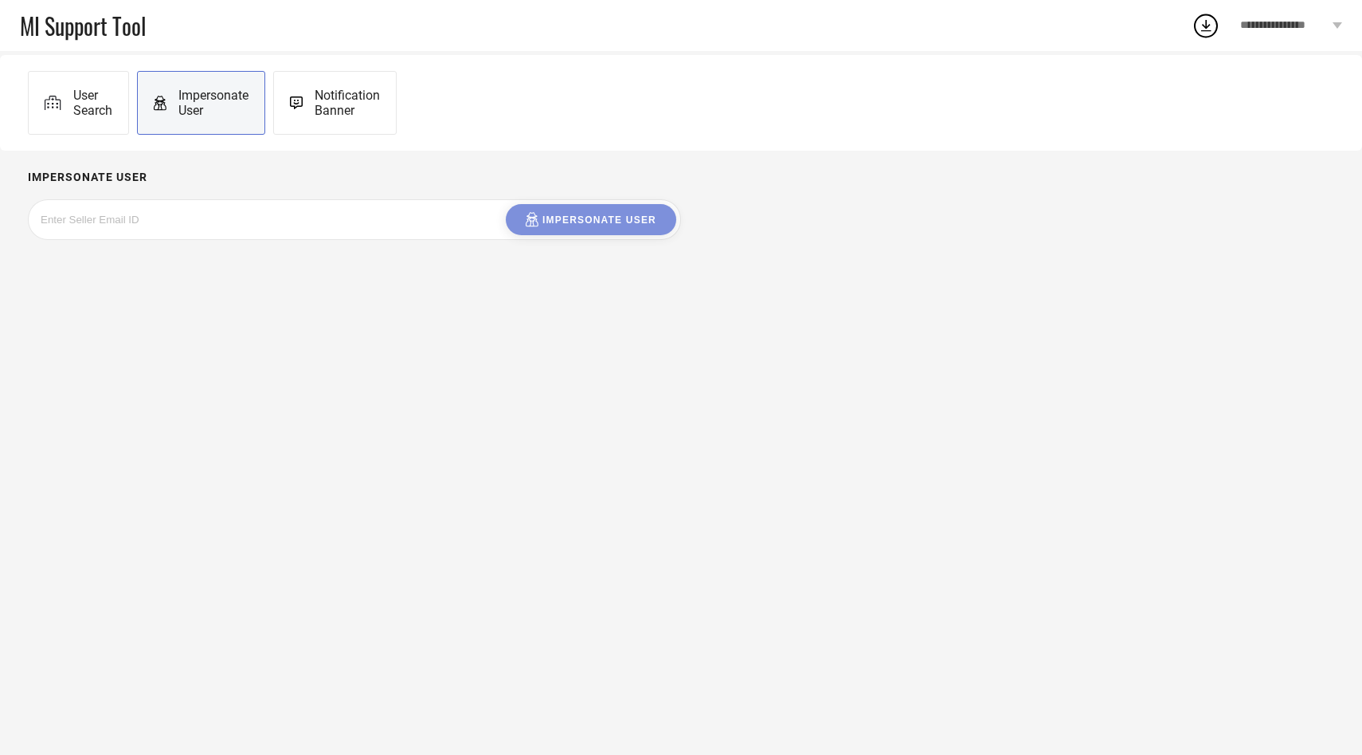
click at [225, 118] on div "Impersonate User" at bounding box center [201, 103] width 128 height 64
click at [218, 219] on input at bounding box center [160, 219] width 239 height 18
paste input "[EMAIL_ADDRESS][DOMAIN_NAME]"
type input "[EMAIL_ADDRESS][DOMAIN_NAME]"
click at [598, 230] on button "Impersonate User" at bounding box center [591, 219] width 171 height 31
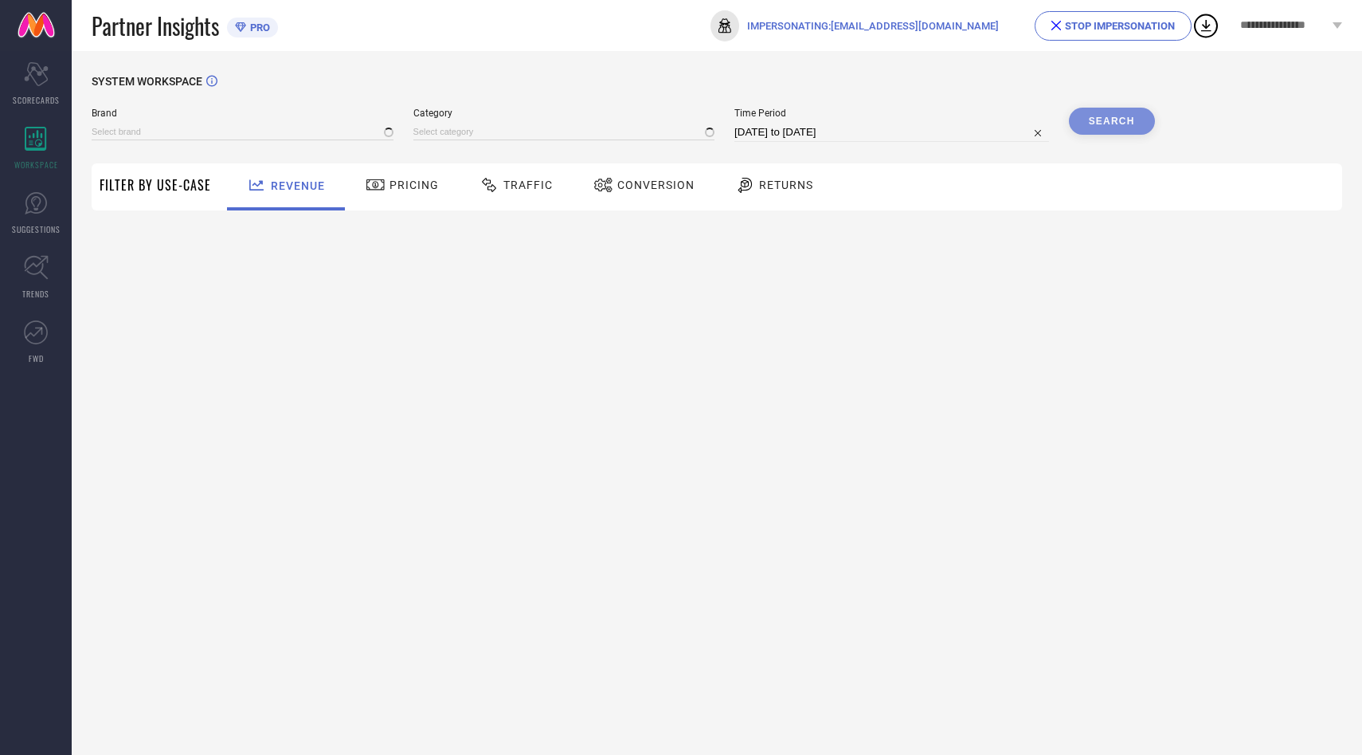
type input "TOUCH925"
type input "All"
